Goal: Navigation & Orientation: Go to known website

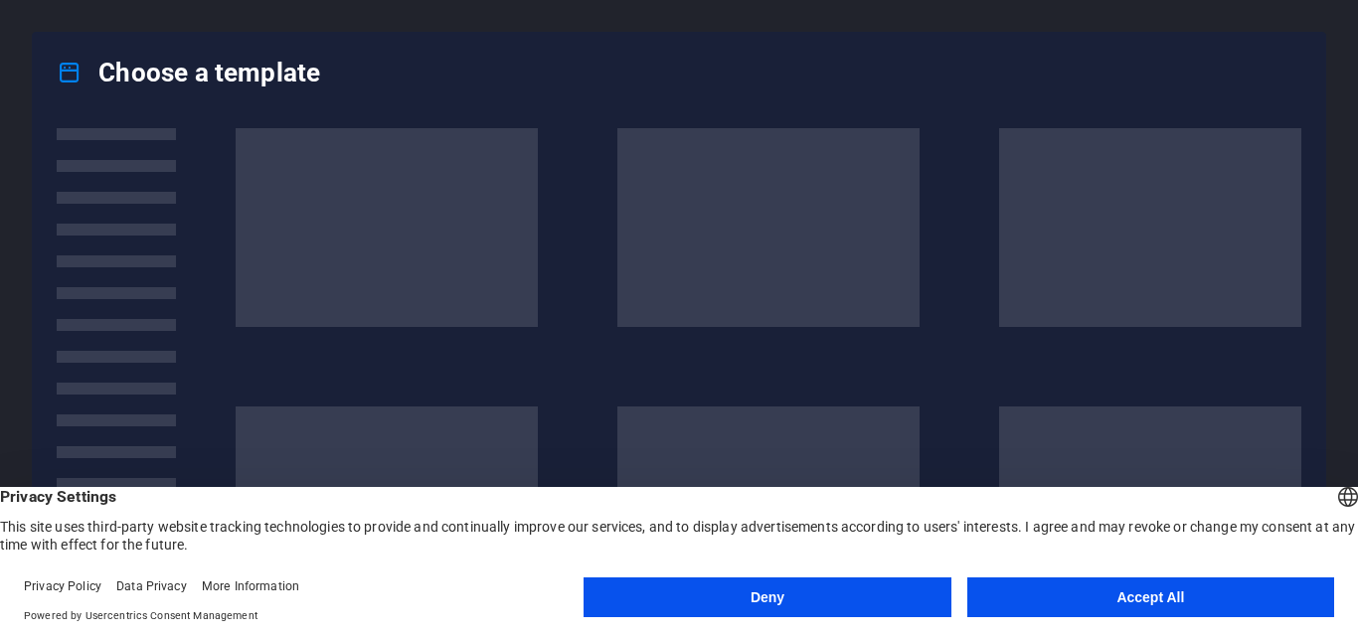
click at [1042, 597] on button "Accept All" at bounding box center [1150, 598] width 367 height 40
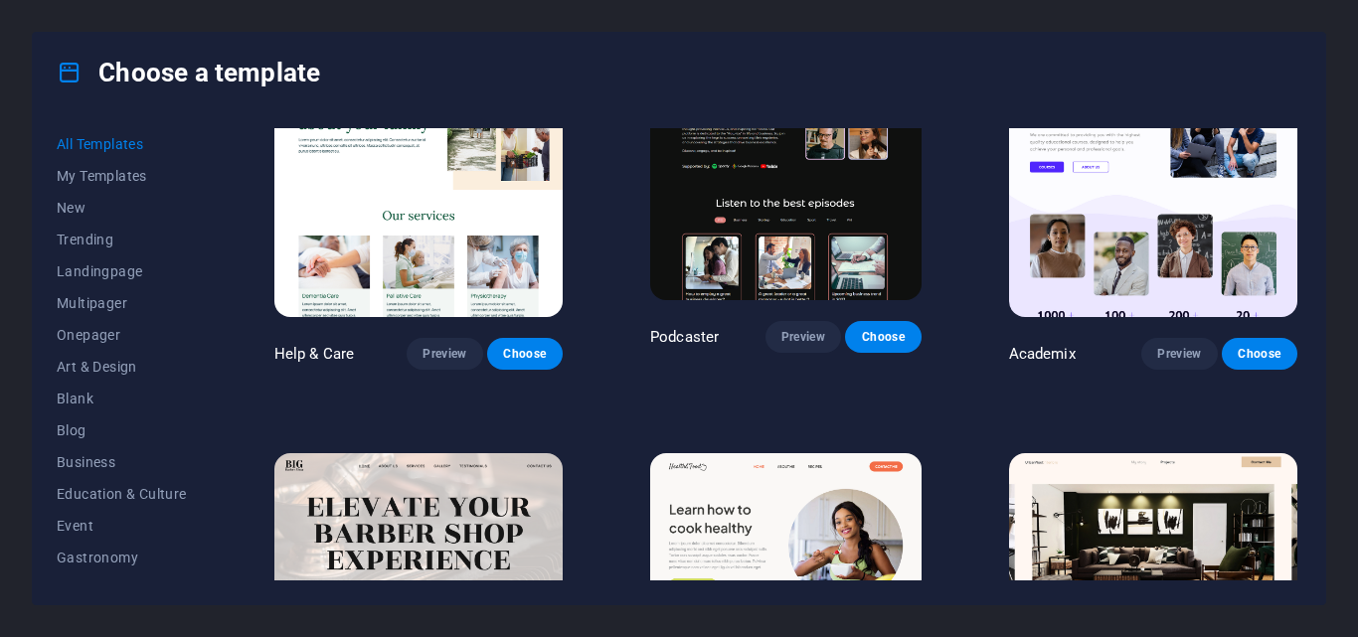
scroll to position [1935, 0]
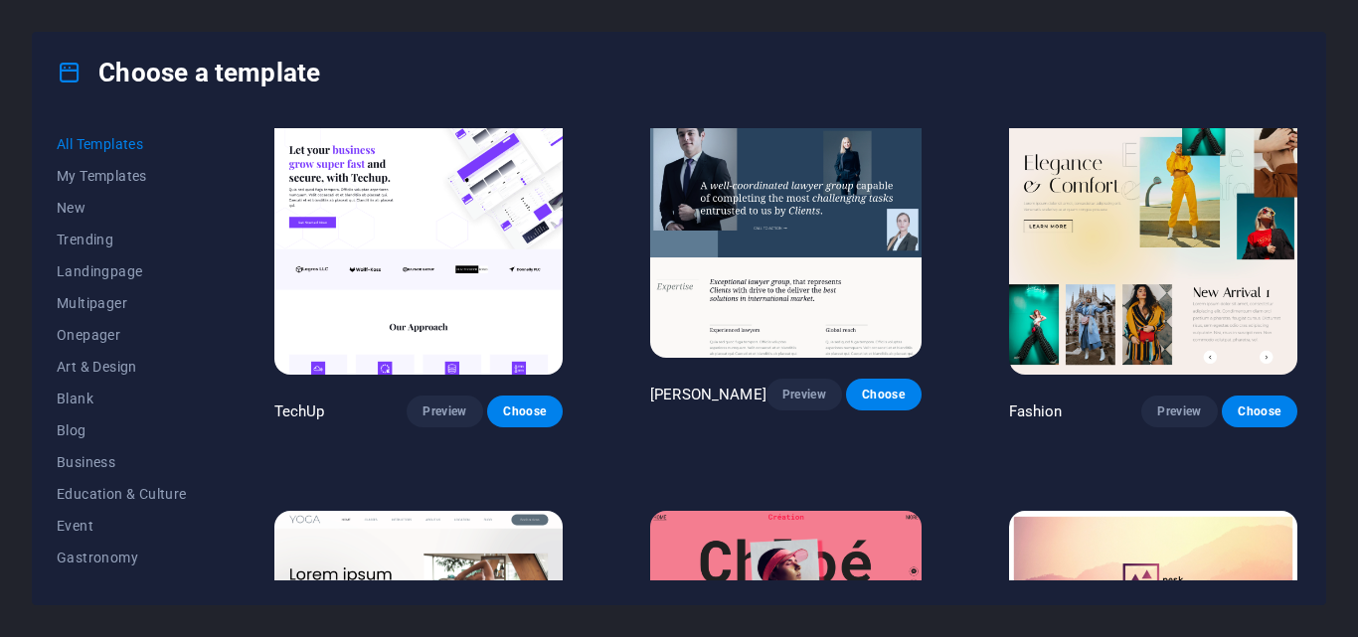
scroll to position [5567, 0]
